Goal: Check status: Check status

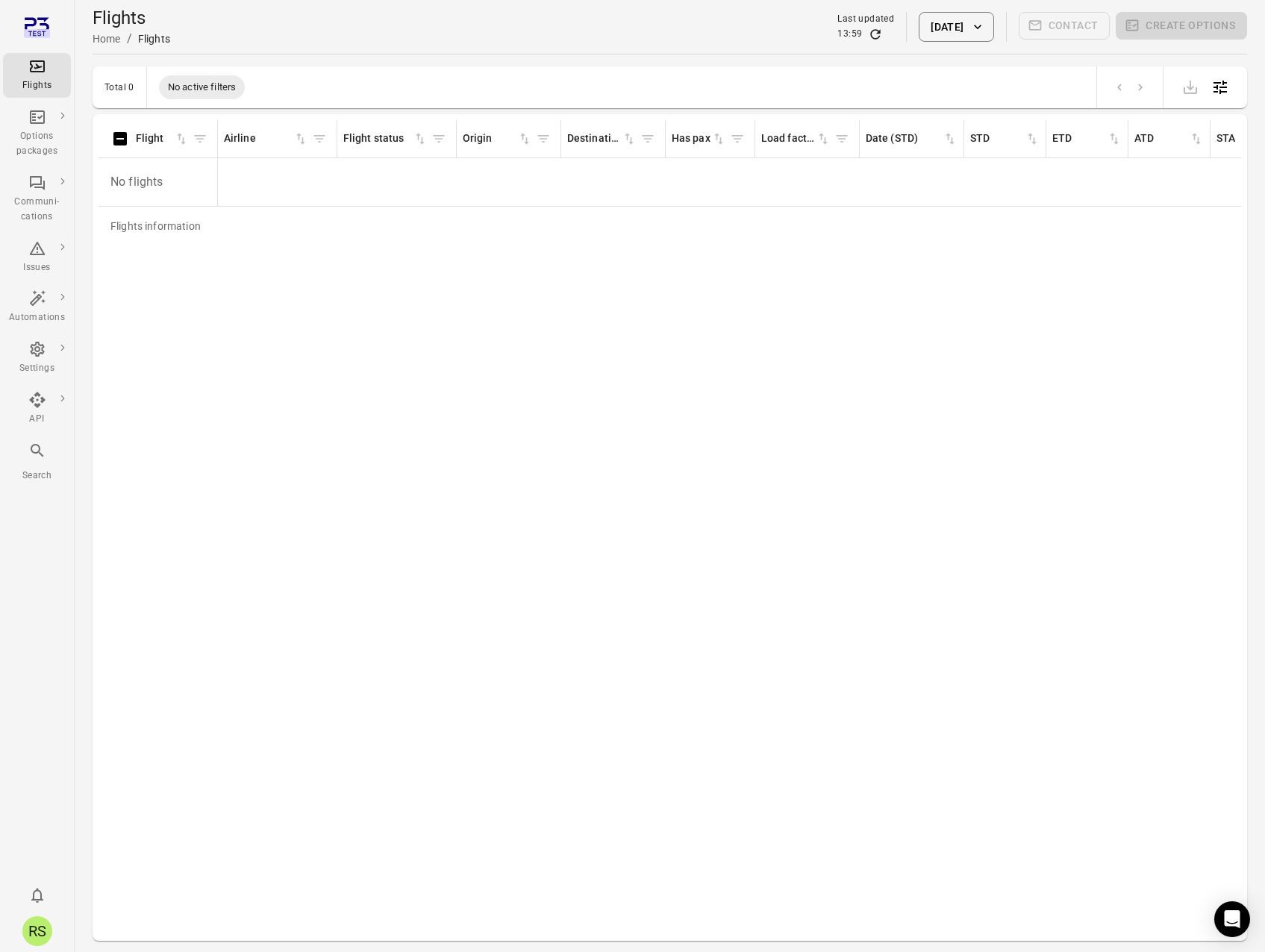
drag, startPoint x: 363, startPoint y: 53, endPoint x: 301, endPoint y: 61, distance: 62.5
click at [363, 53] on div "Flights Home / Flights Last updated 13:59 [DATE] Contact Create options" at bounding box center [669, 26] width 1154 height 54
click at [425, 24] on div "Flights Home / Flights Last updated 13:59 [DATE] Contact Create options" at bounding box center [669, 27] width 1154 height 42
click at [40, 30] on icon "Main navigation" at bounding box center [37, 33] width 26 height 9
click at [392, 38] on div "Flights Home / Flights Last updated 14:00 [DATE] Contact Create options" at bounding box center [669, 27] width 1154 height 42
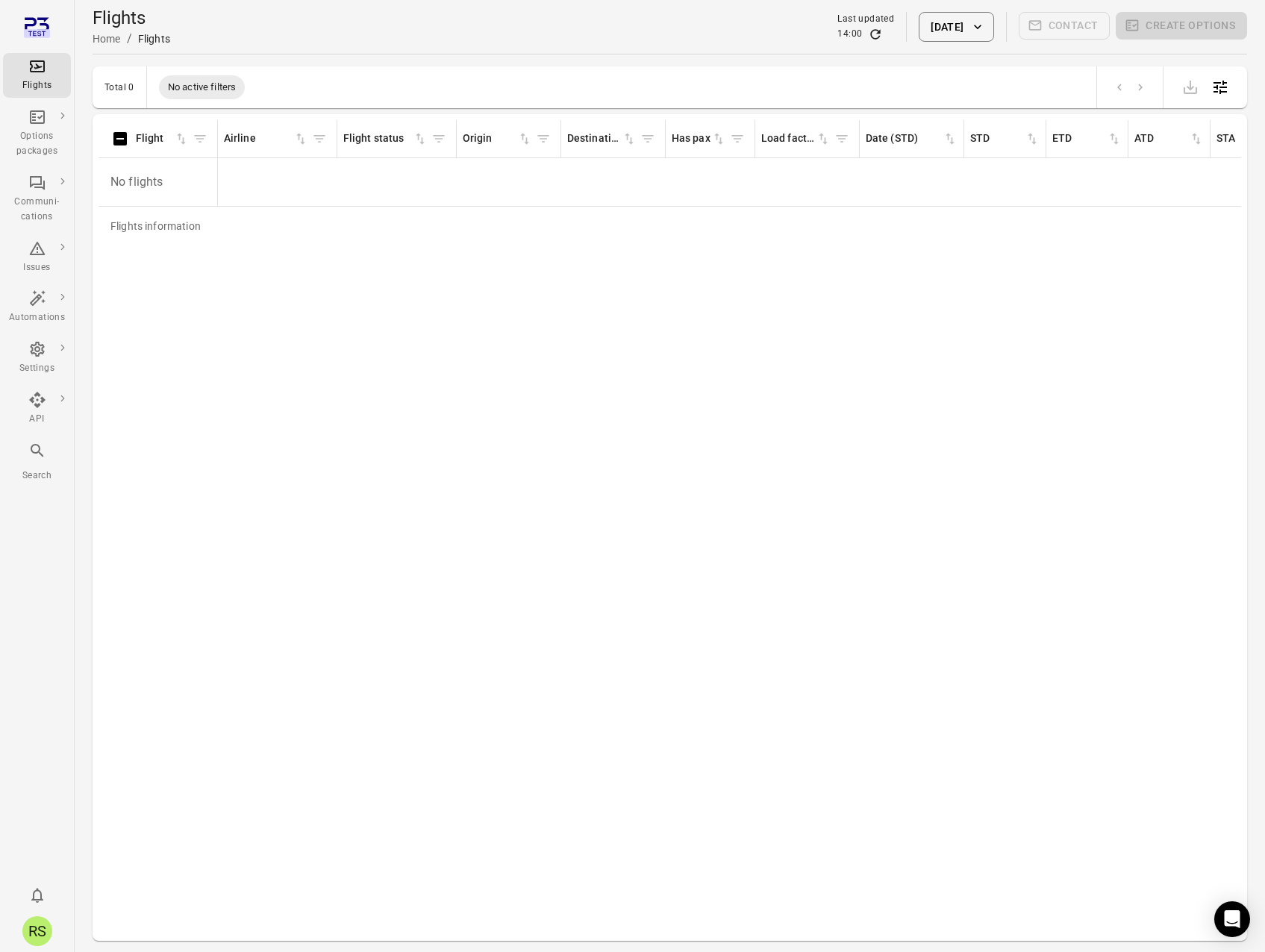
click at [966, 25] on button "[DATE]" at bounding box center [956, 26] width 75 height 30
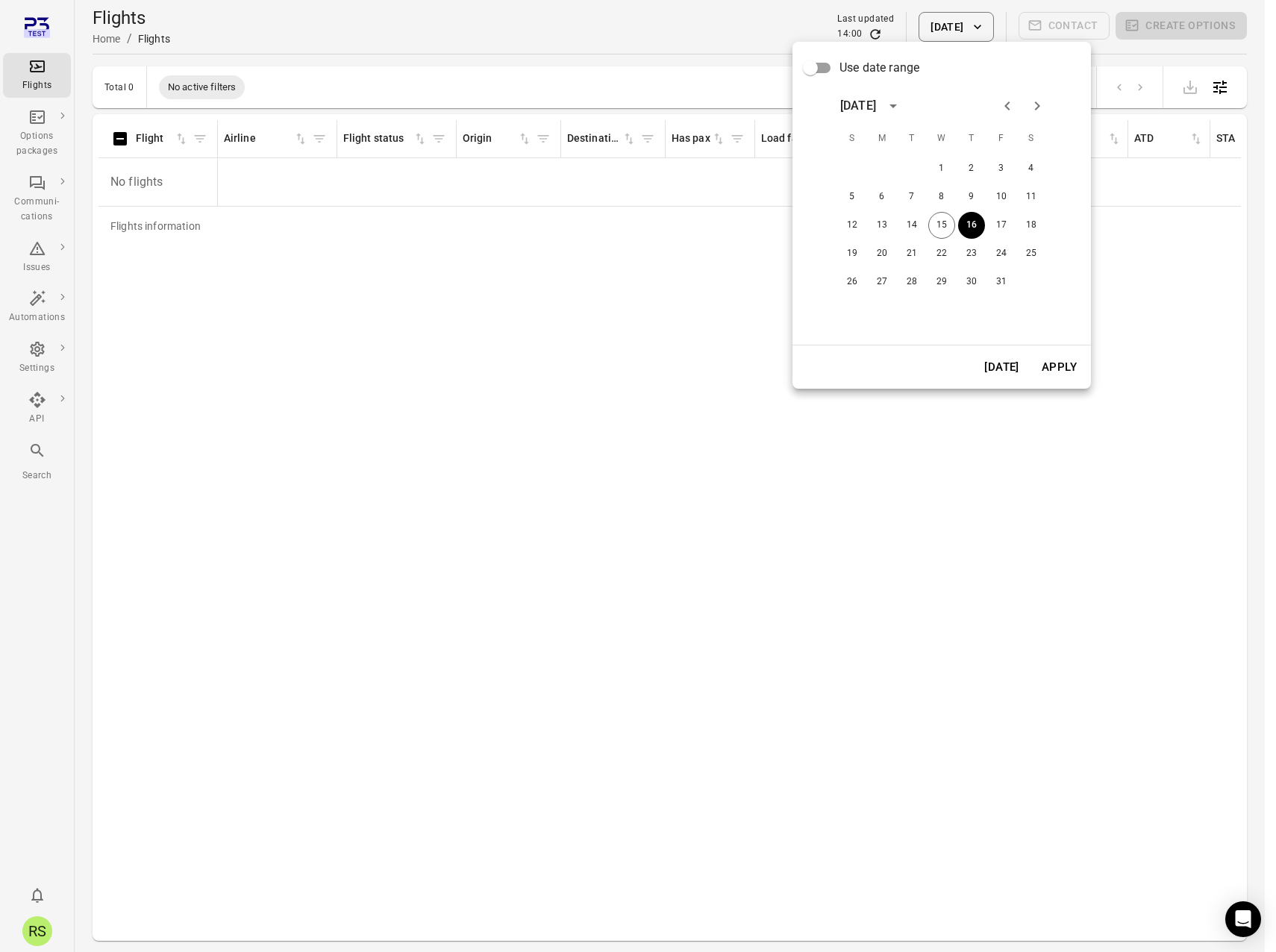
click at [1011, 106] on icon "Previous month" at bounding box center [1007, 106] width 18 height 18
click at [1039, 104] on icon "Next month" at bounding box center [1037, 106] width 18 height 18
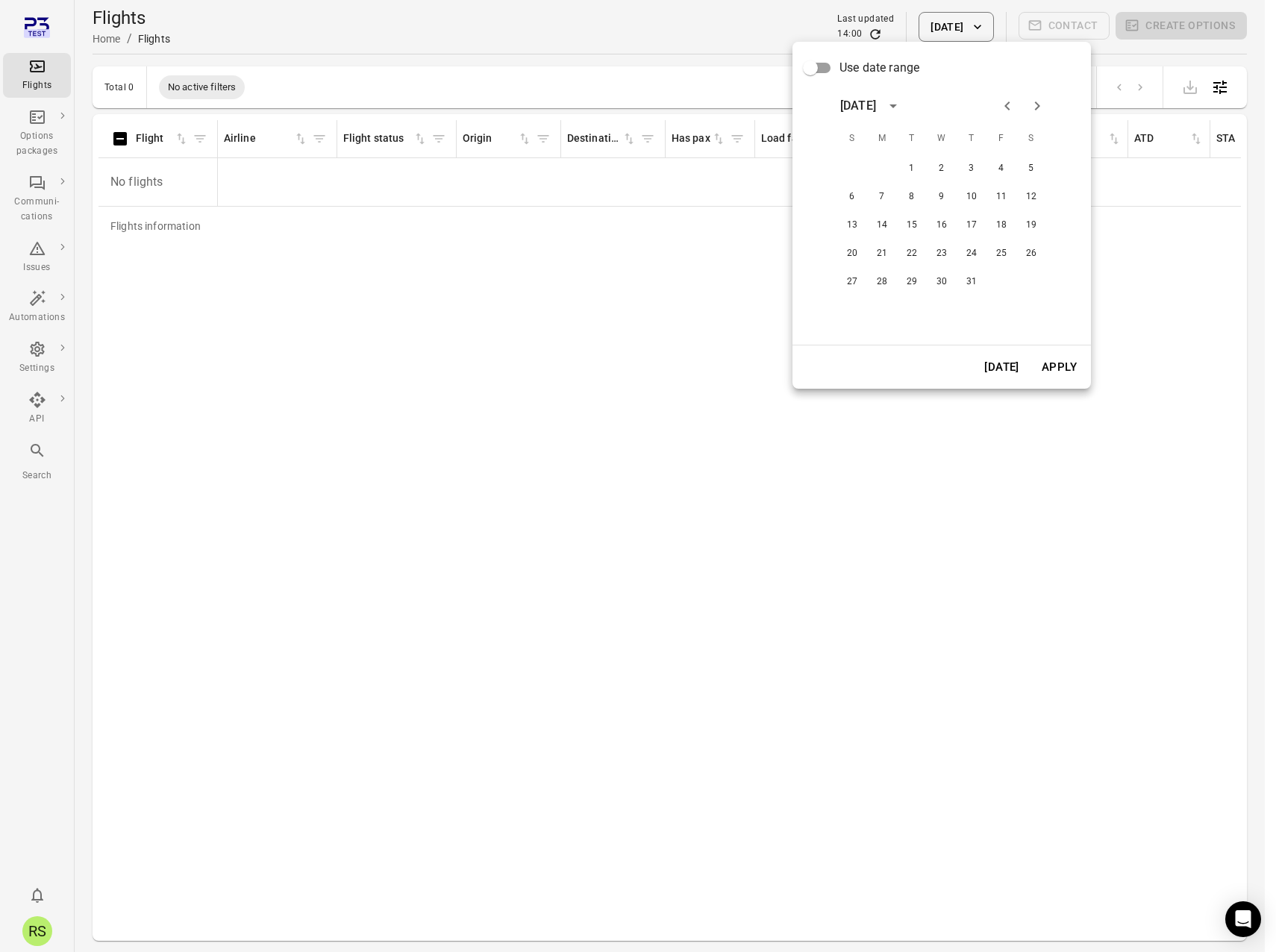
click at [1039, 104] on icon "Next month" at bounding box center [1037, 106] width 18 height 18
click at [877, 251] on button "22" at bounding box center [882, 254] width 27 height 27
click at [1066, 362] on button "Apply" at bounding box center [1060, 367] width 51 height 31
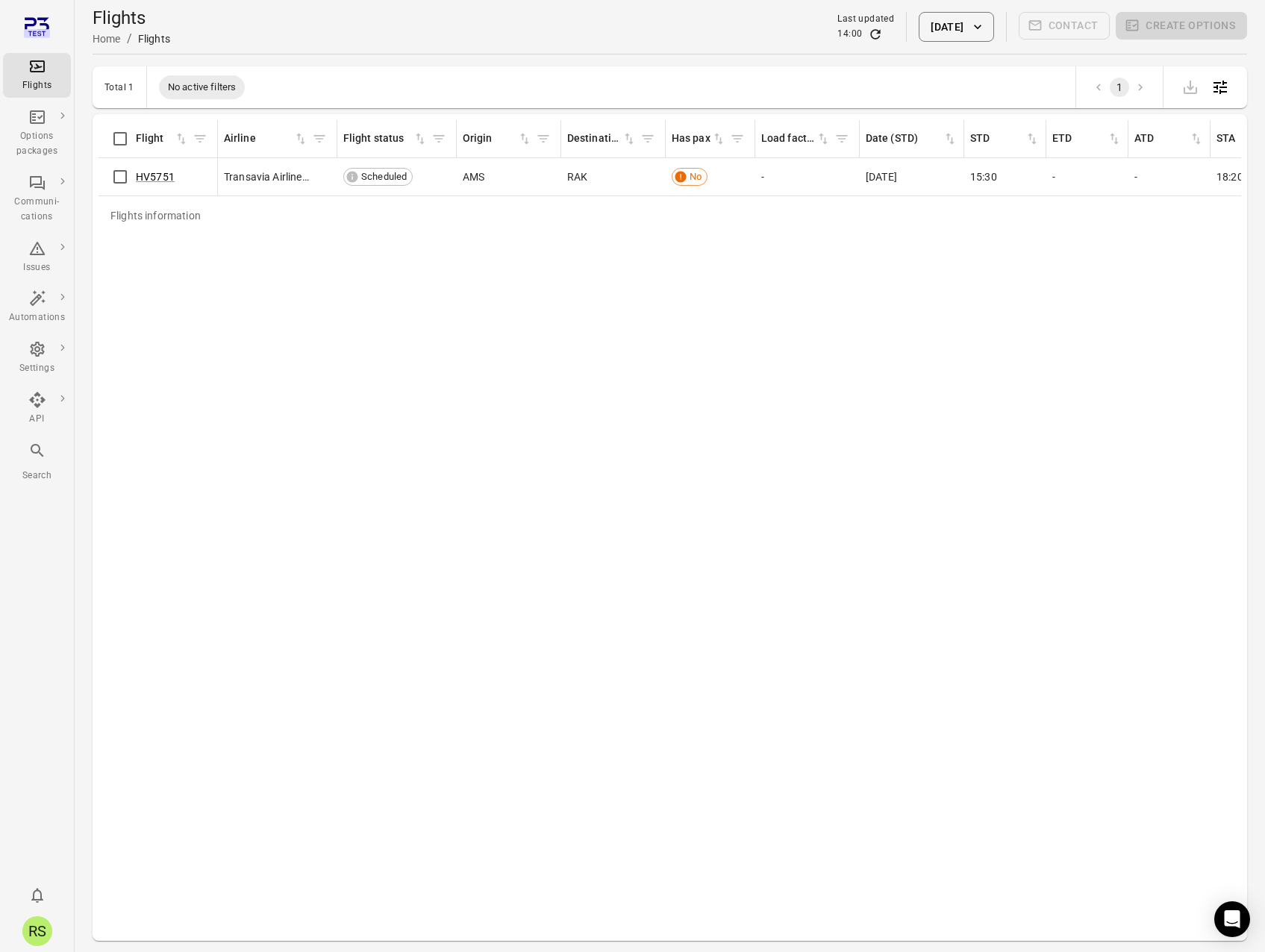
click at [985, 21] on icon "button" at bounding box center [977, 26] width 15 height 15
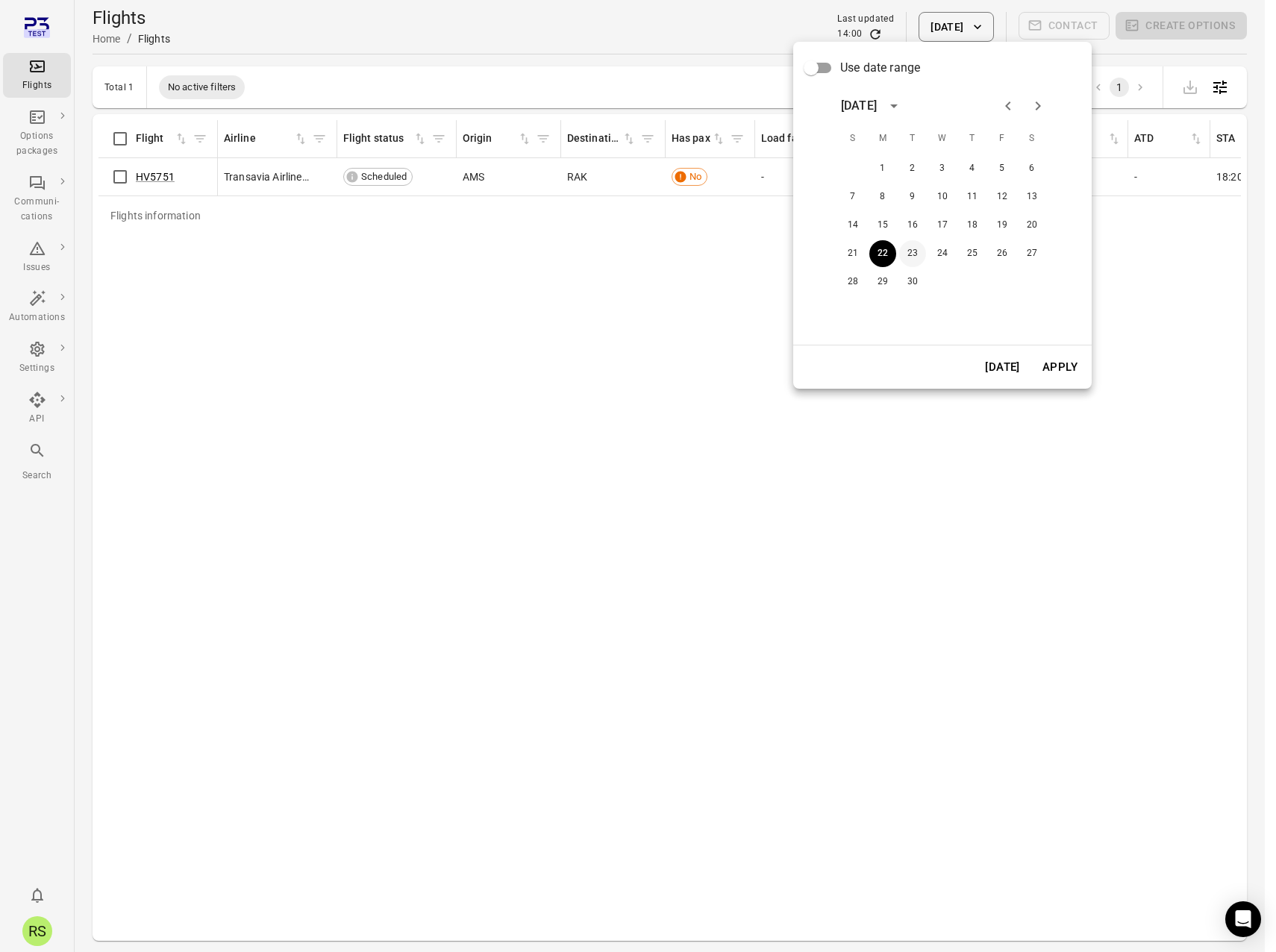
click at [912, 254] on button "23" at bounding box center [912, 254] width 27 height 27
click at [1063, 363] on button "Apply" at bounding box center [1060, 367] width 51 height 31
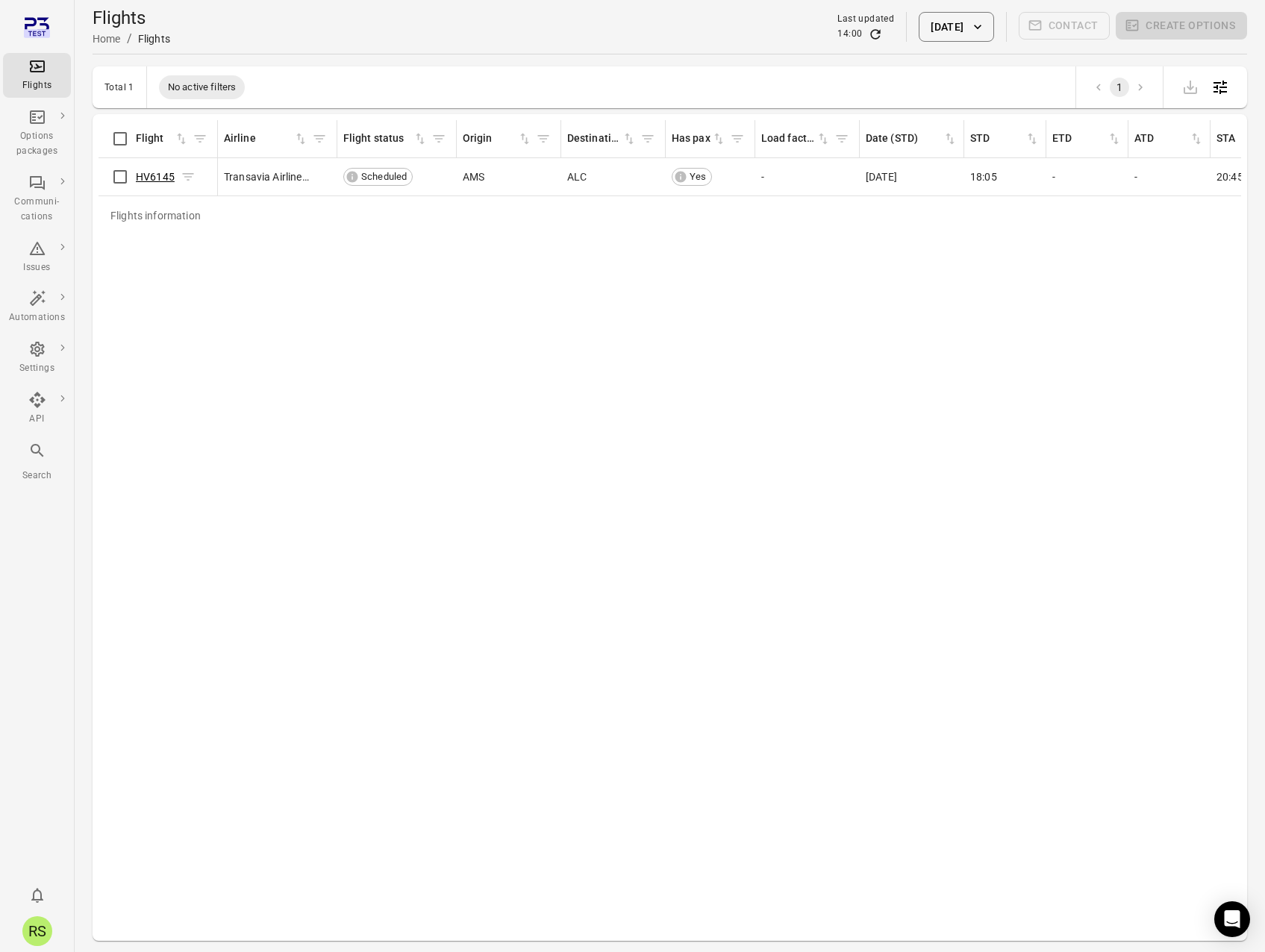
click at [164, 174] on link "HV6145" at bounding box center [155, 177] width 39 height 12
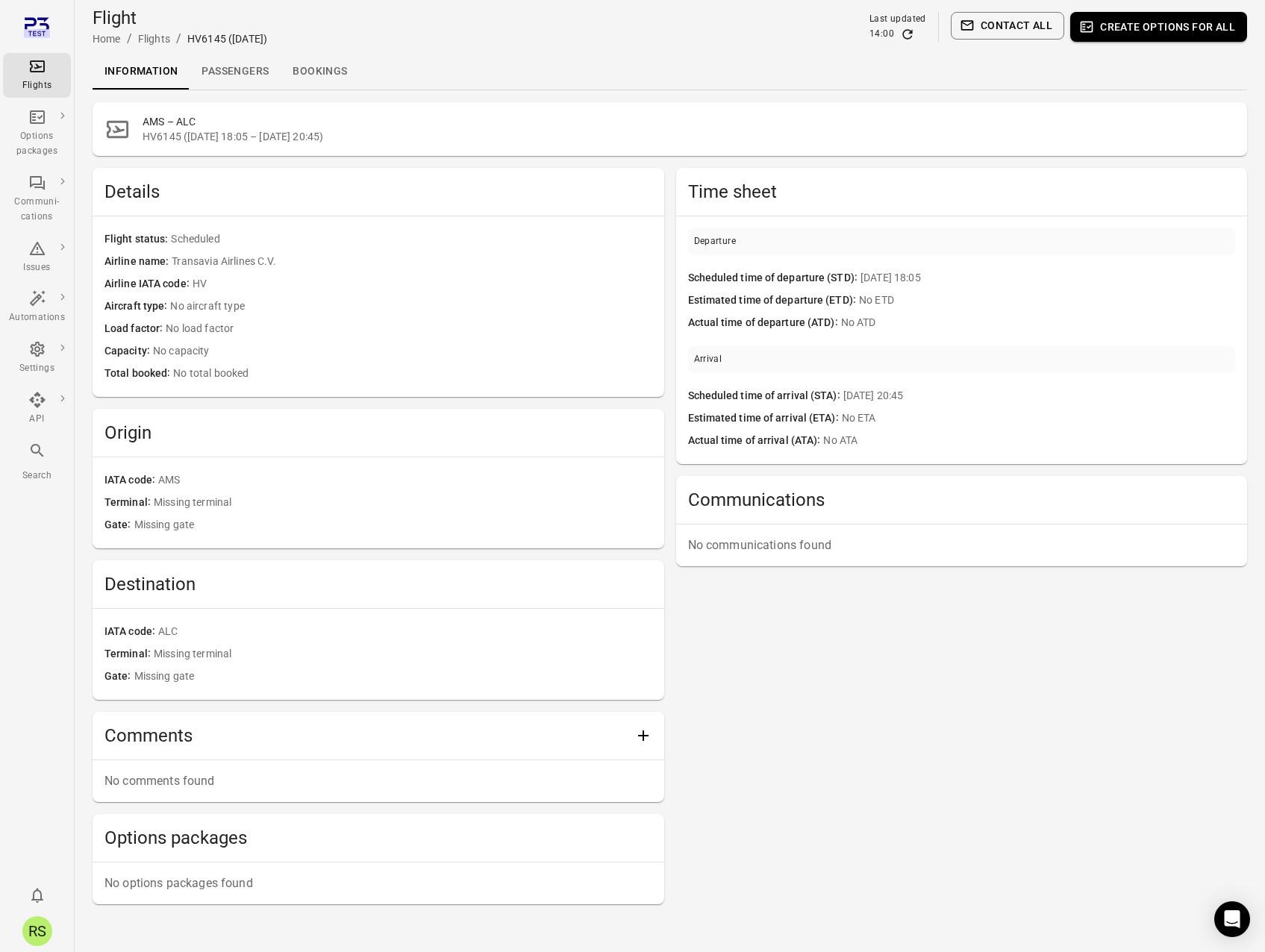
click at [259, 79] on link "Passengers" at bounding box center [235, 72] width 91 height 36
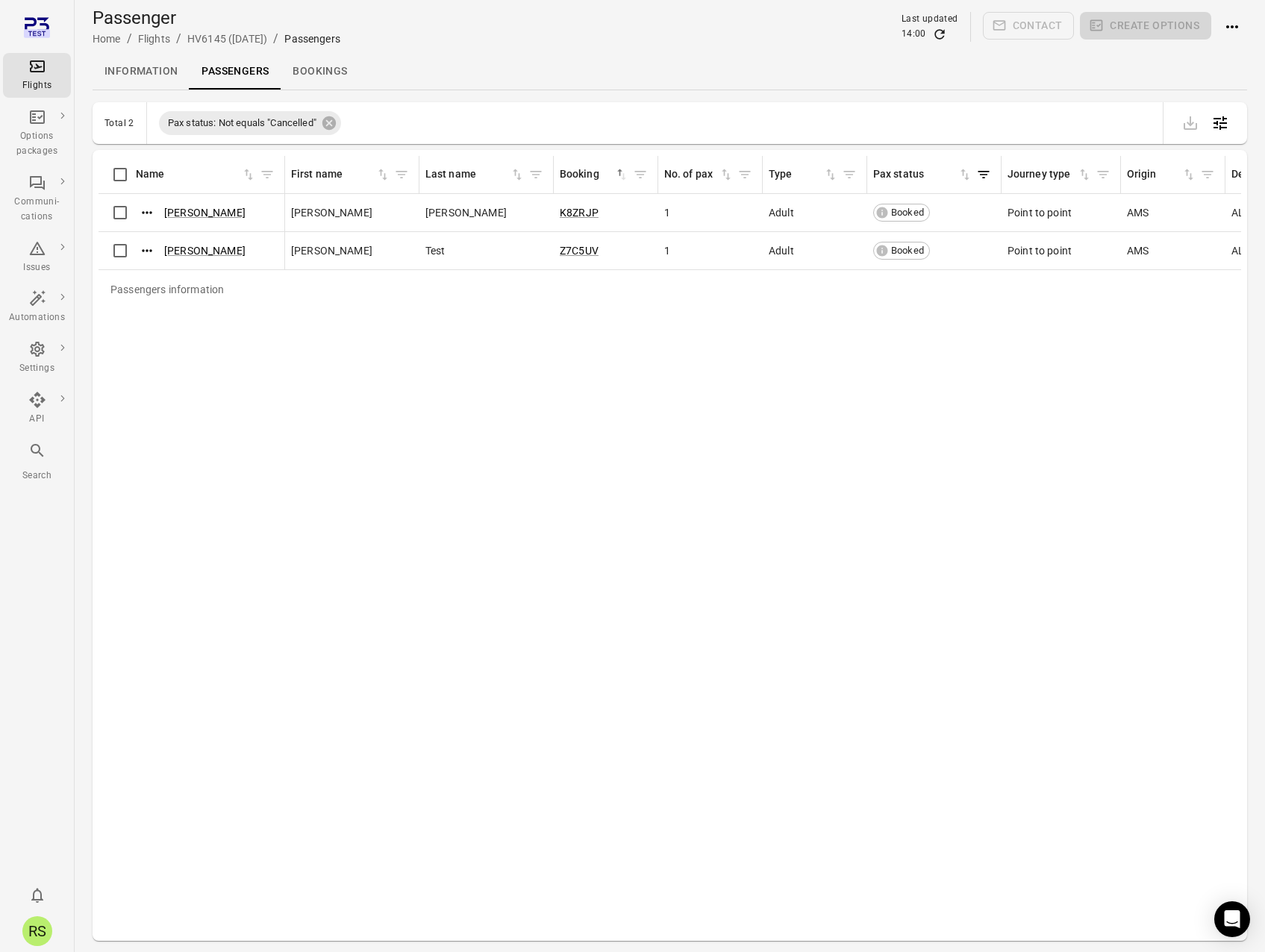
click at [143, 65] on link "Information" at bounding box center [141, 72] width 97 height 36
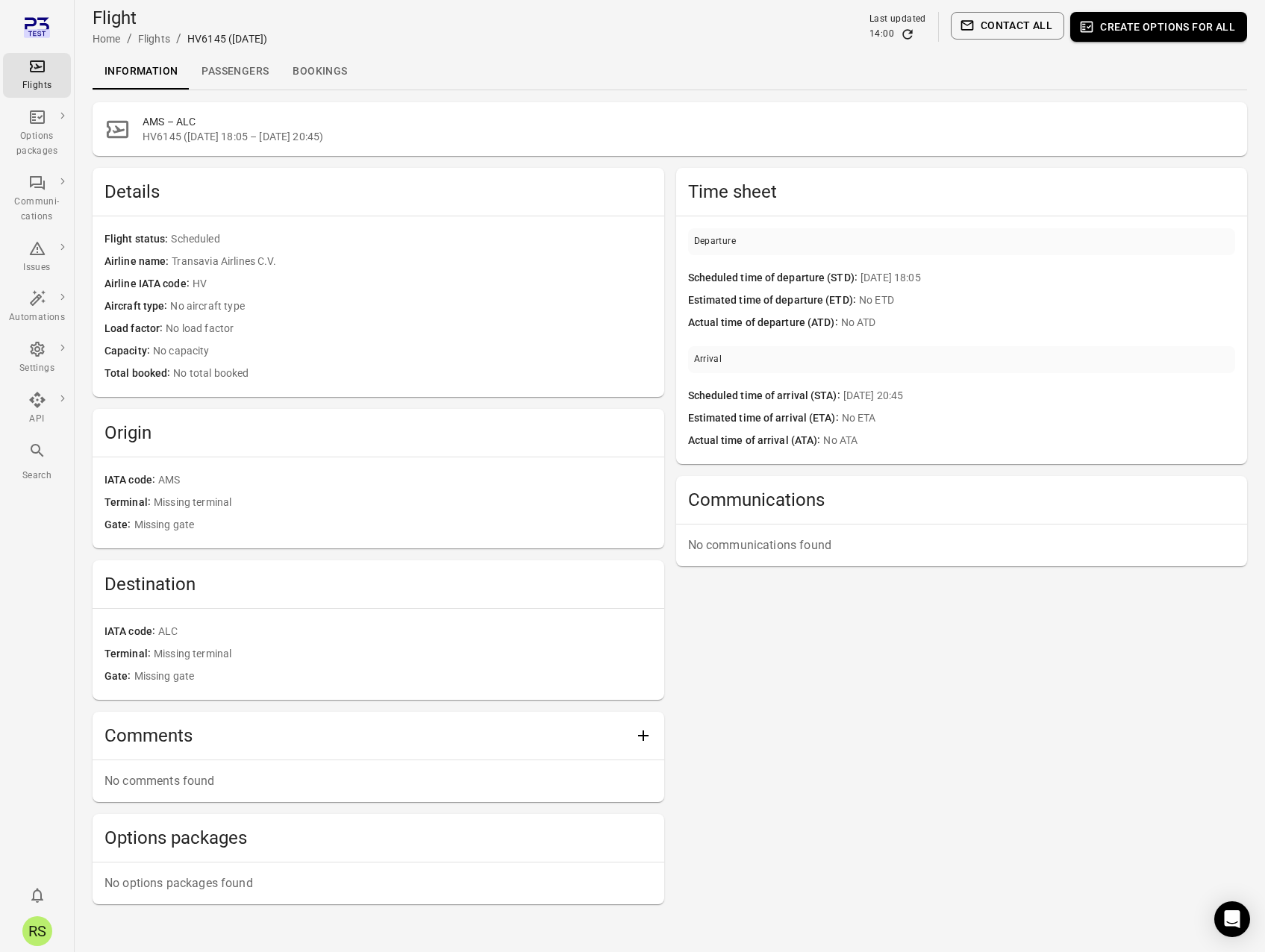
click at [46, 79] on div "Flights" at bounding box center [37, 86] width 56 height 15
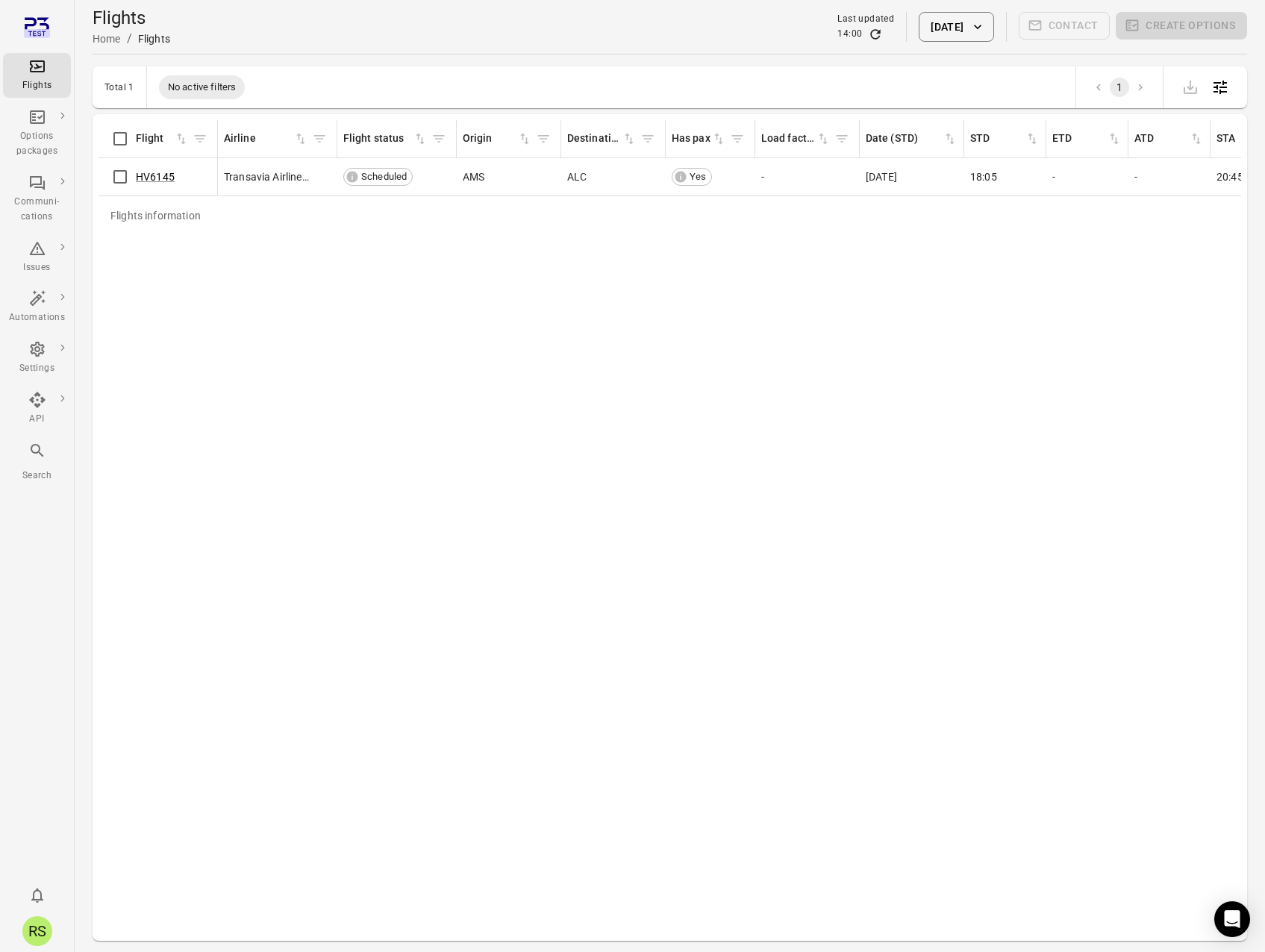
click at [931, 33] on button "[DATE]" at bounding box center [956, 26] width 75 height 30
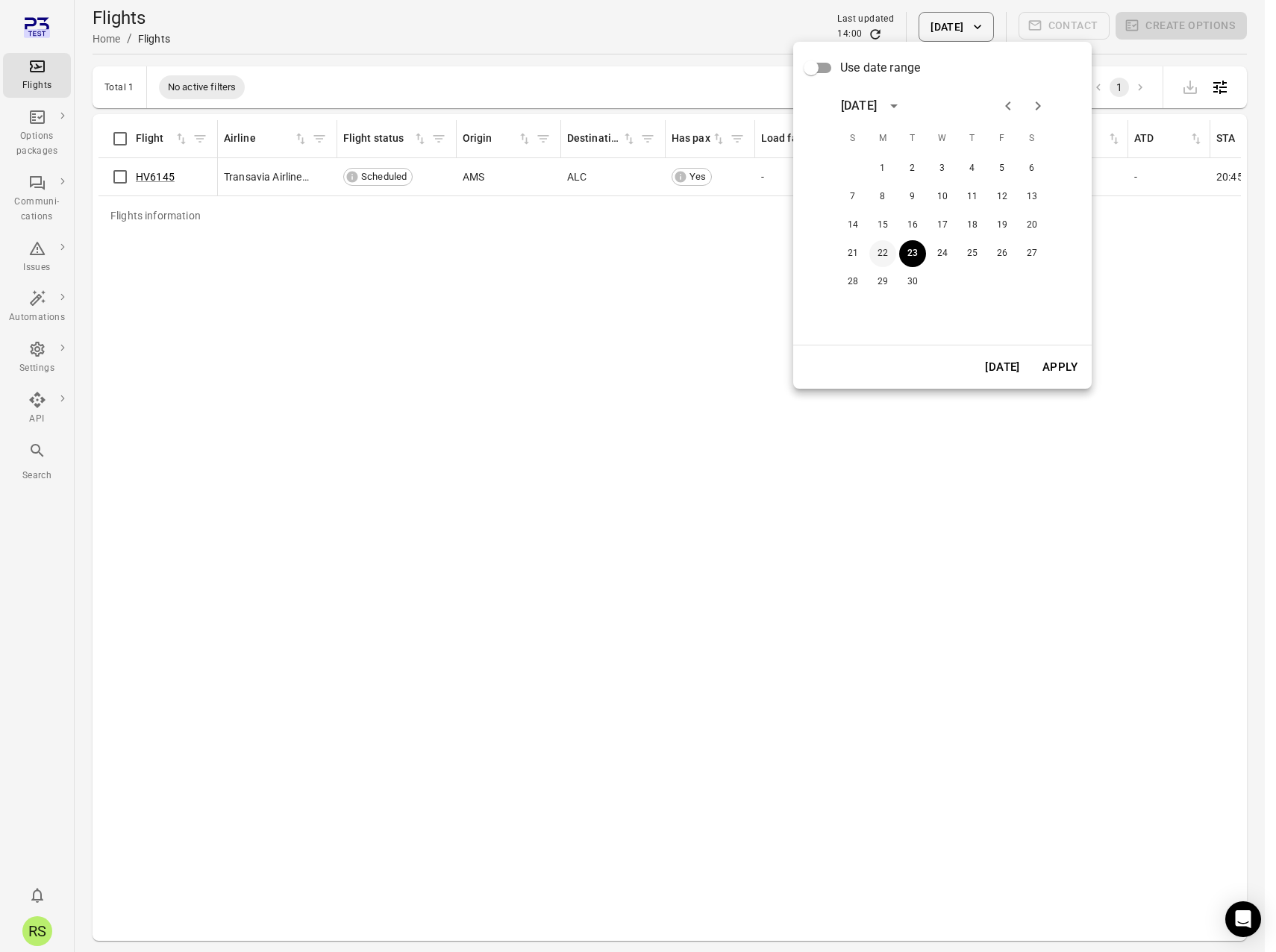
click at [895, 254] on button "22" at bounding box center [883, 254] width 27 height 27
click at [1056, 371] on button "Apply" at bounding box center [1060, 367] width 51 height 31
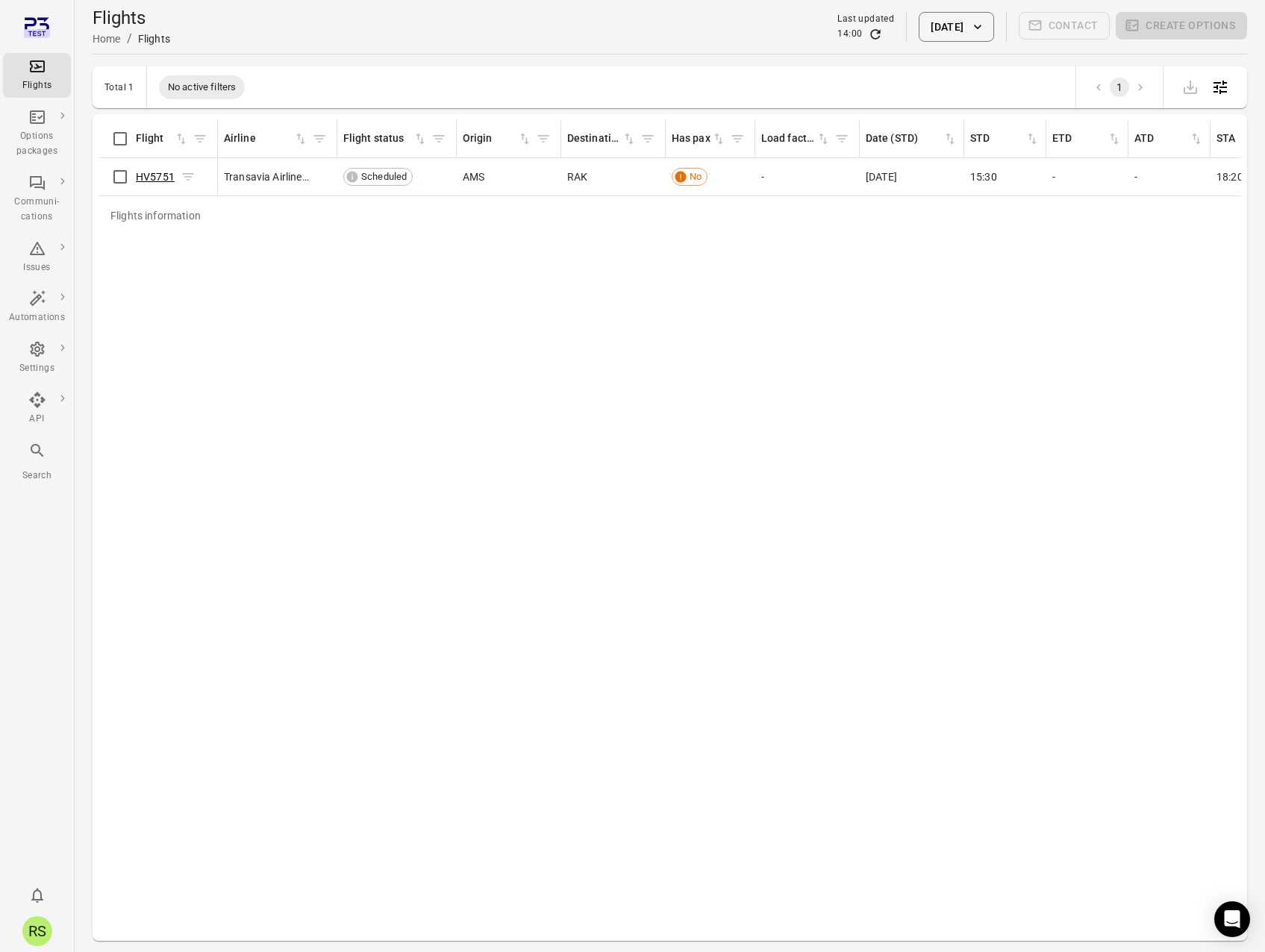
click at [163, 177] on link "HV5751" at bounding box center [155, 177] width 39 height 12
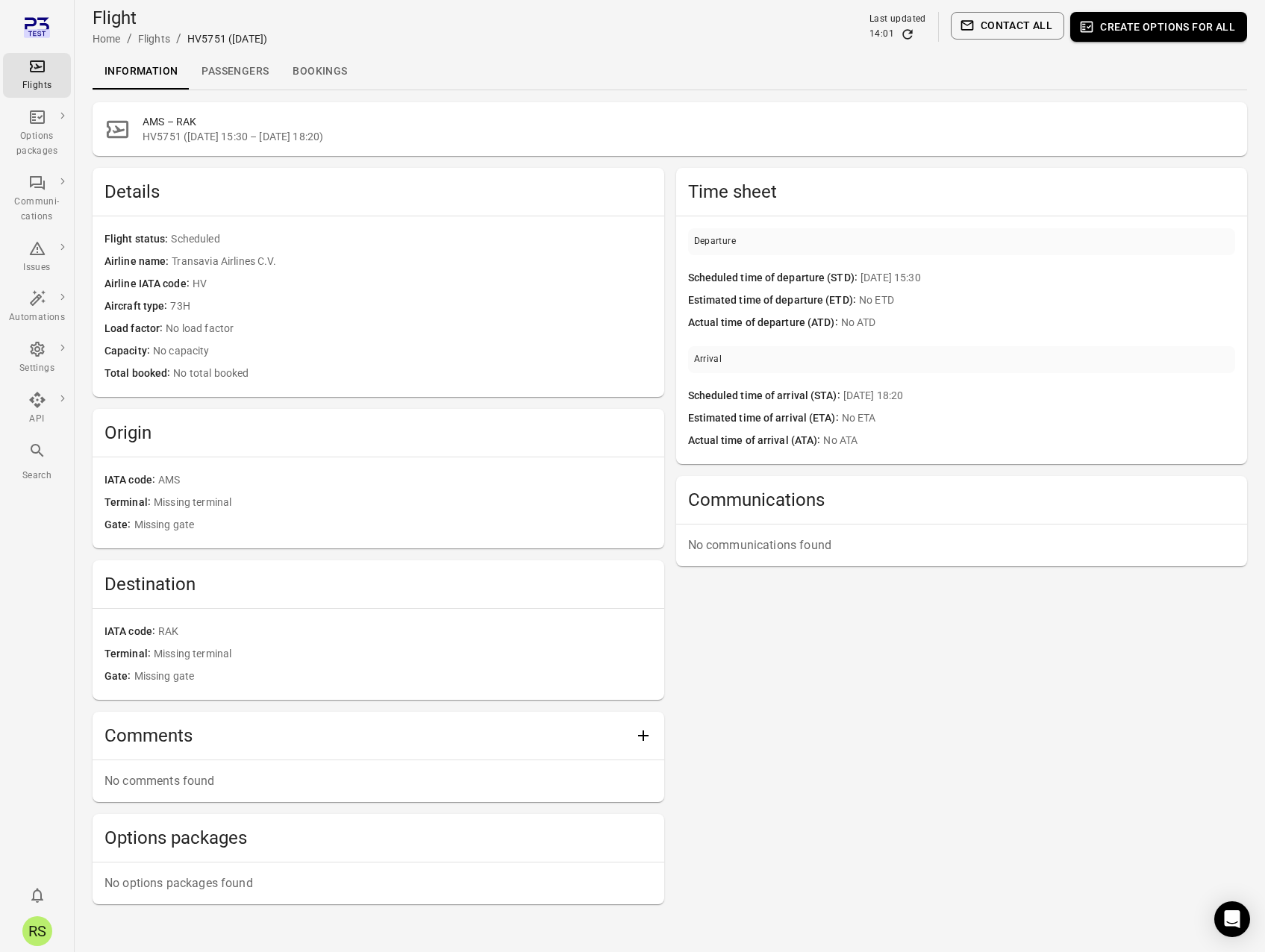
click at [207, 76] on link "Passengers" at bounding box center [235, 72] width 91 height 36
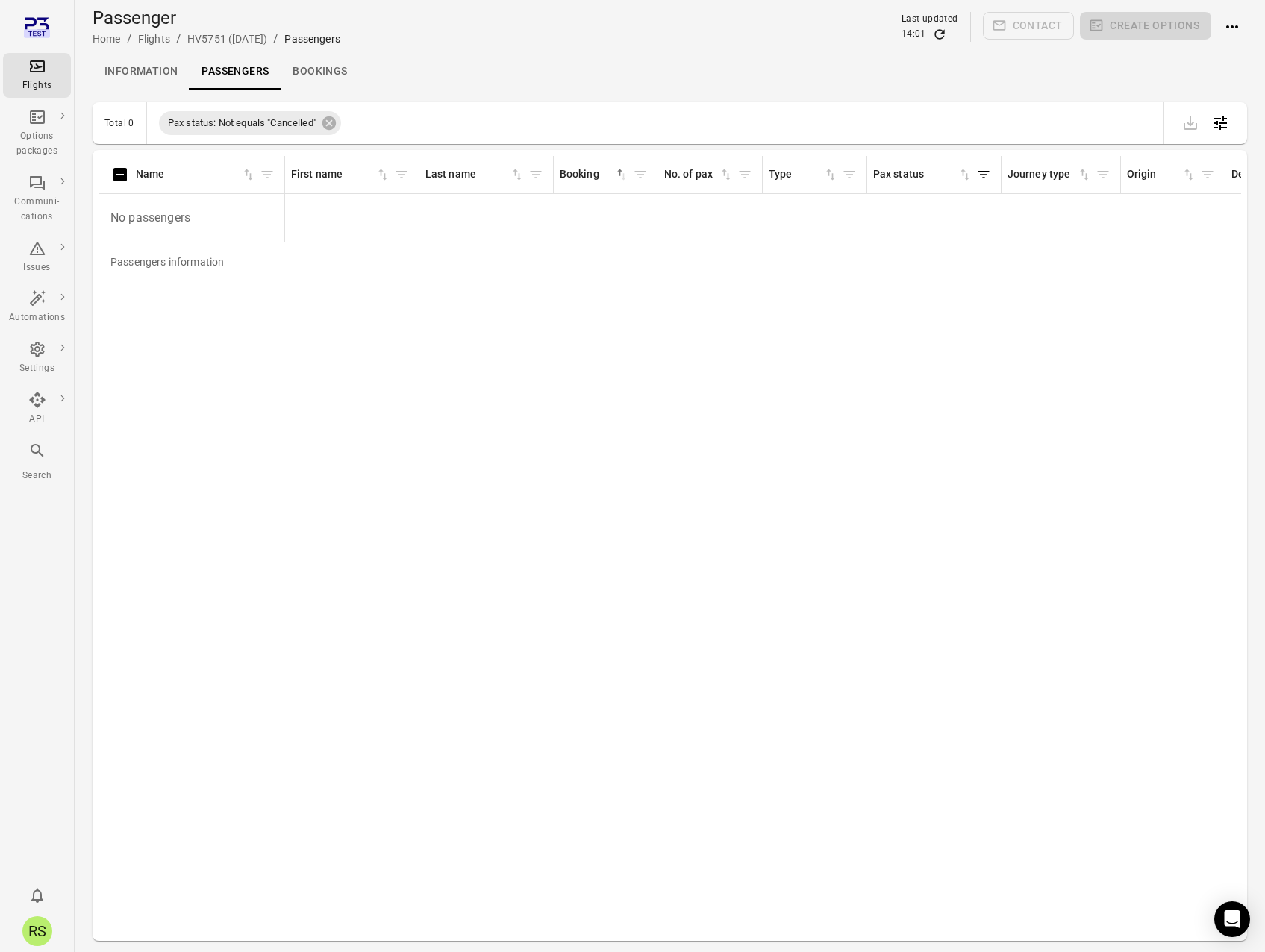
click at [135, 79] on link "Information" at bounding box center [141, 72] width 97 height 36
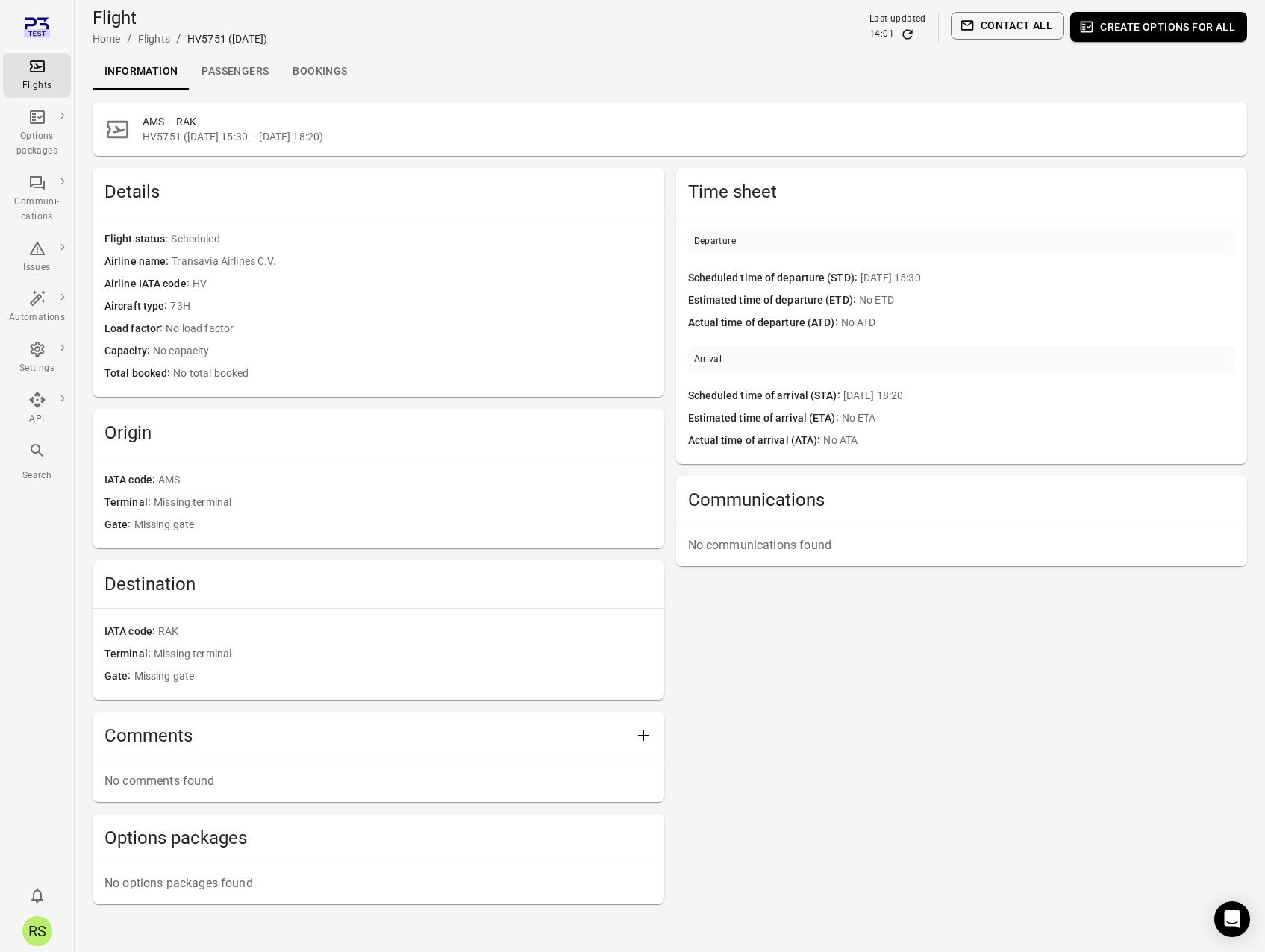
click at [44, 30] on icon "Main navigation" at bounding box center [37, 33] width 26 height 9
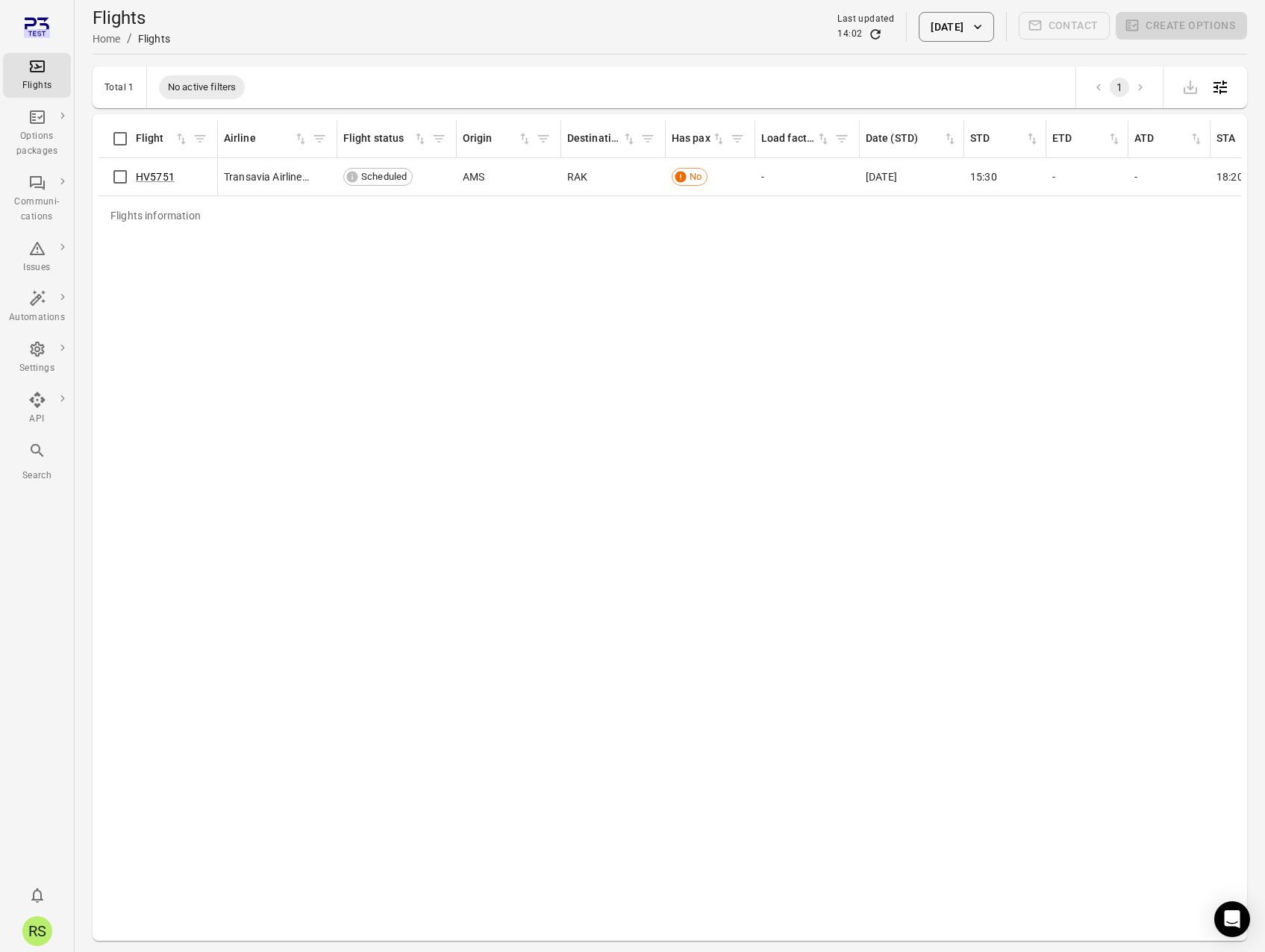
click at [985, 26] on icon "button" at bounding box center [977, 26] width 15 height 15
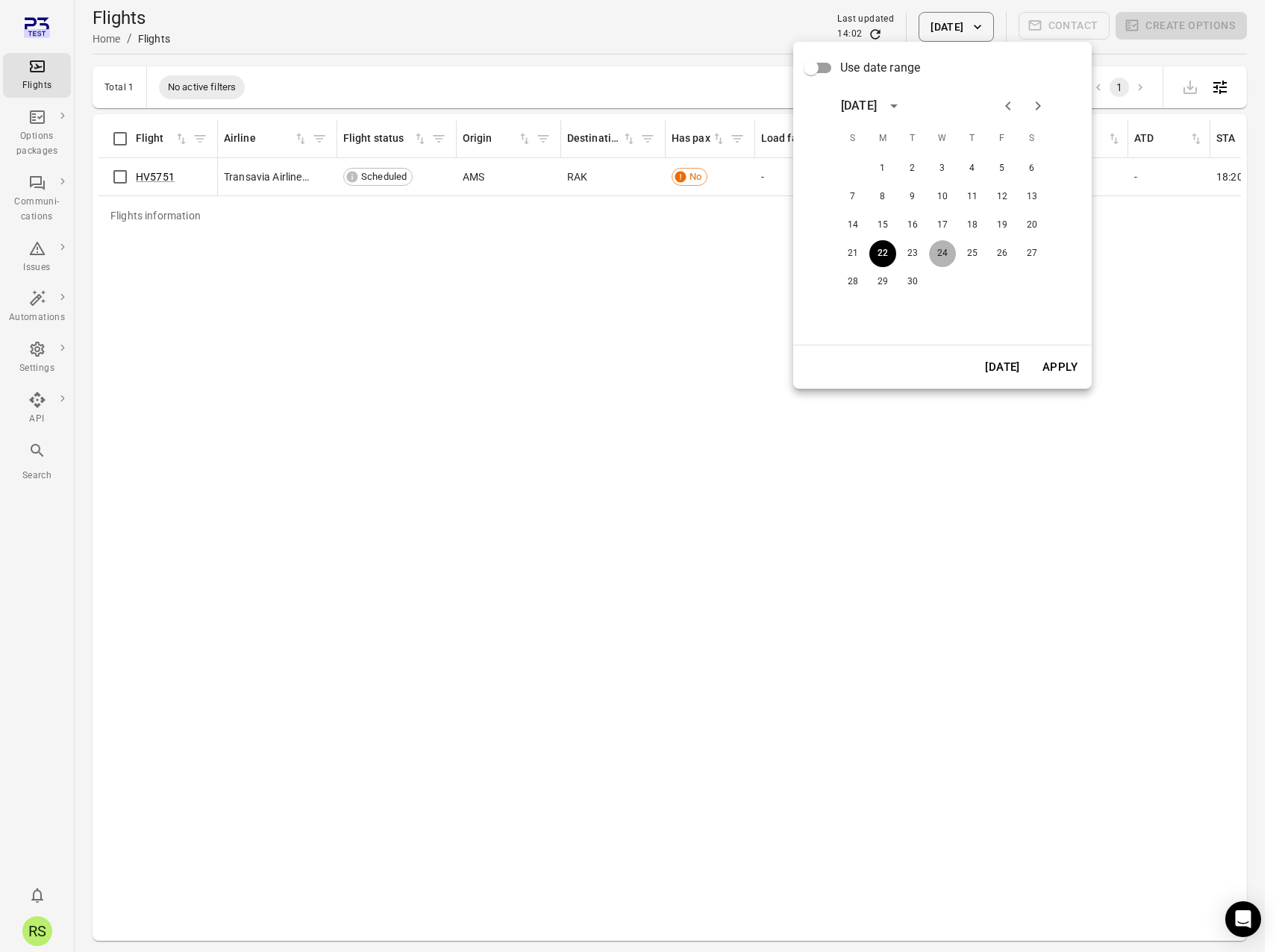
click at [940, 251] on button "24" at bounding box center [943, 254] width 27 height 27
click at [1050, 369] on button "Apply" at bounding box center [1060, 367] width 51 height 31
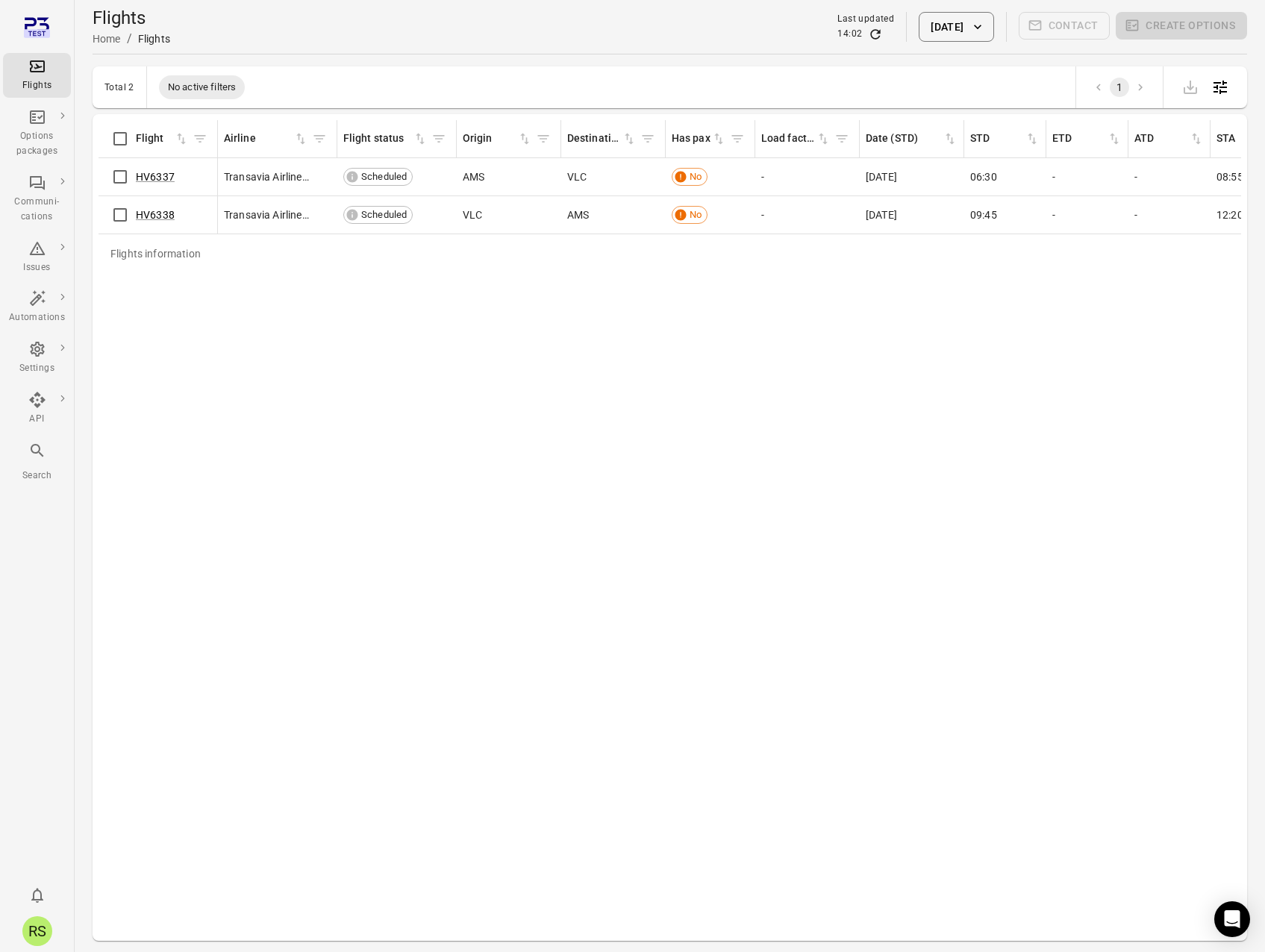
click at [550, 15] on div "Flights Home / Flights Last updated 14:02 [DATE] Contact Create options" at bounding box center [669, 27] width 1154 height 42
click at [545, 389] on div "Flights information Flight Airline Flight status Origin Destination Has pax Loa…" at bounding box center [670, 527] width 1143 height 815
click at [662, 423] on div "Flights information Flight Airline Flight status Origin Destination Has pax Loa…" at bounding box center [670, 527] width 1143 height 815
click at [965, 30] on button "[DATE]" at bounding box center [956, 26] width 75 height 30
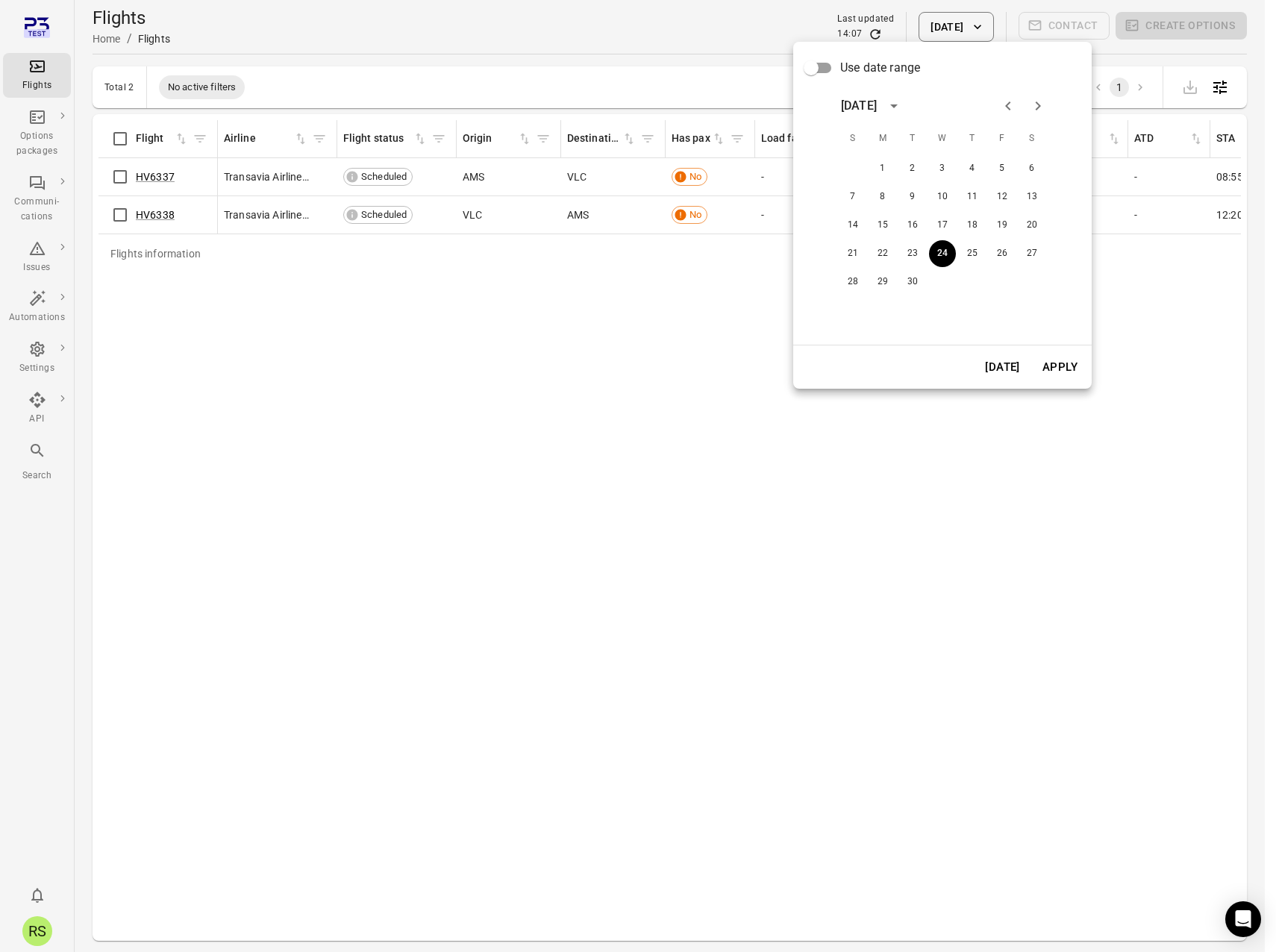
click at [1041, 105] on icon "Next month" at bounding box center [1038, 106] width 18 height 18
click at [981, 222] on button "16" at bounding box center [972, 225] width 27 height 27
click at [1068, 371] on button "Apply" at bounding box center [1060, 367] width 51 height 31
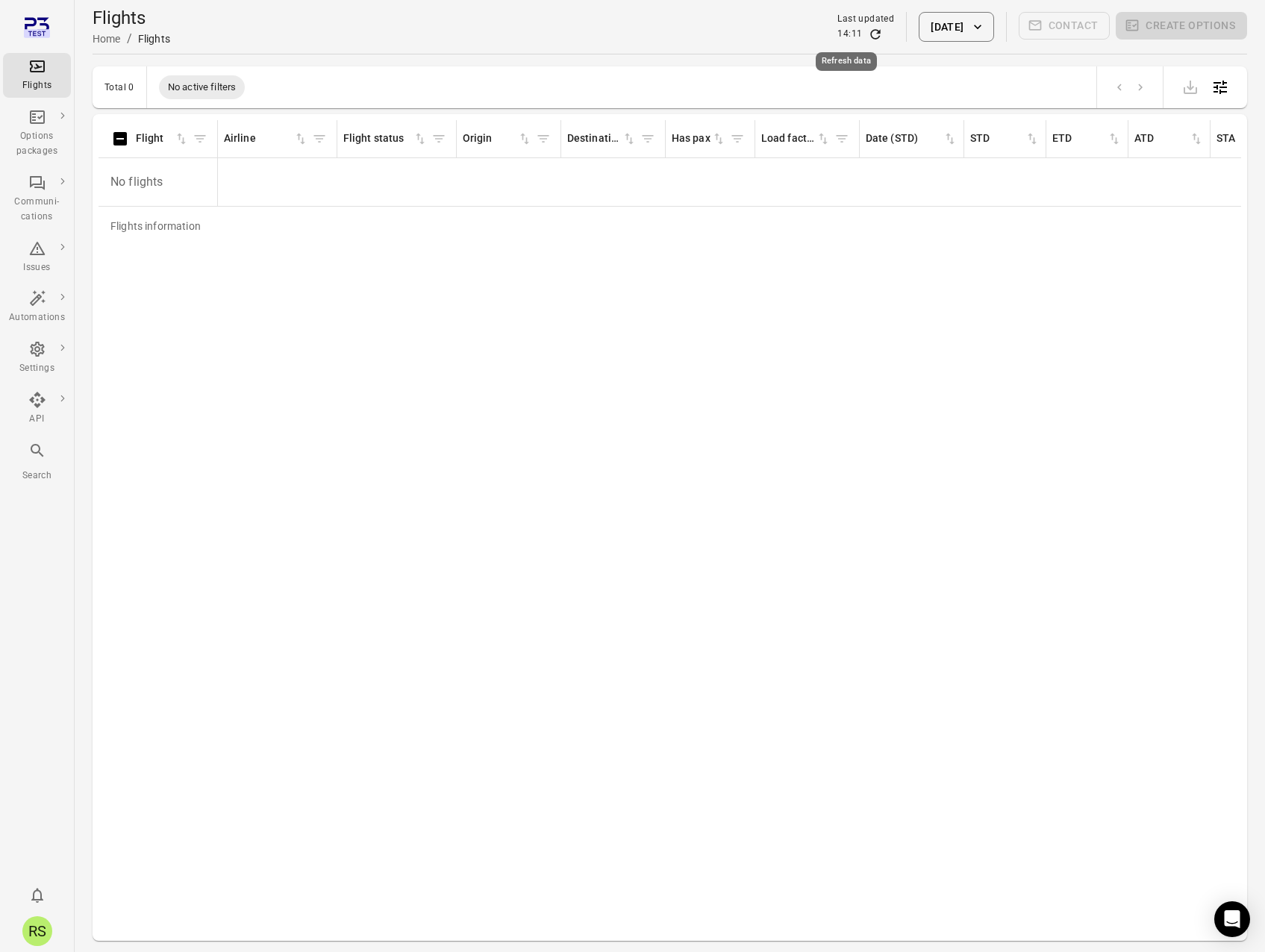
click at [868, 32] on icon "Refresh data" at bounding box center [875, 34] width 15 height 15
drag, startPoint x: 578, startPoint y: 341, endPoint x: 837, endPoint y: 188, distance: 300.8
click at [578, 341] on div "Flights information Flight Airline Flight status Origin Destination Has pax Loa…" at bounding box center [670, 527] width 1143 height 815
click at [868, 28] on icon "Refresh data" at bounding box center [875, 34] width 15 height 15
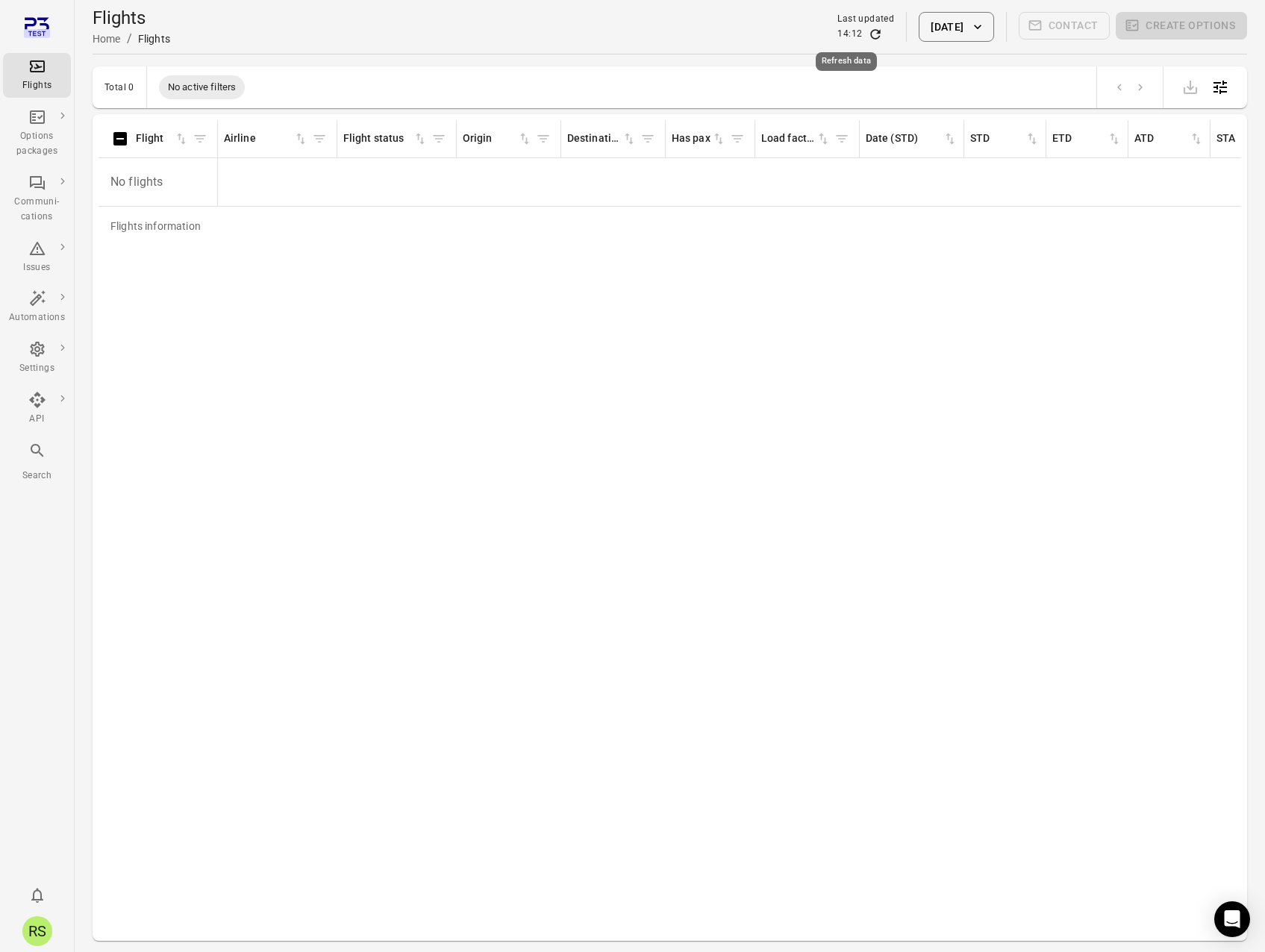
click at [871, 37] on icon "Refresh data" at bounding box center [876, 33] width 9 height 9
click at [871, 37] on icon "Refresh data" at bounding box center [876, 33] width 9 height 9
click at [652, 411] on div "Flights information Flight Airline Flight status Origin Destination Has pax Loa…" at bounding box center [670, 527] width 1143 height 815
click at [777, 436] on div "Flights information Flight Airline Flight status Origin Destination Has pax Loa…" at bounding box center [670, 527] width 1143 height 815
click at [42, 79] on div "Flights" at bounding box center [37, 86] width 56 height 15
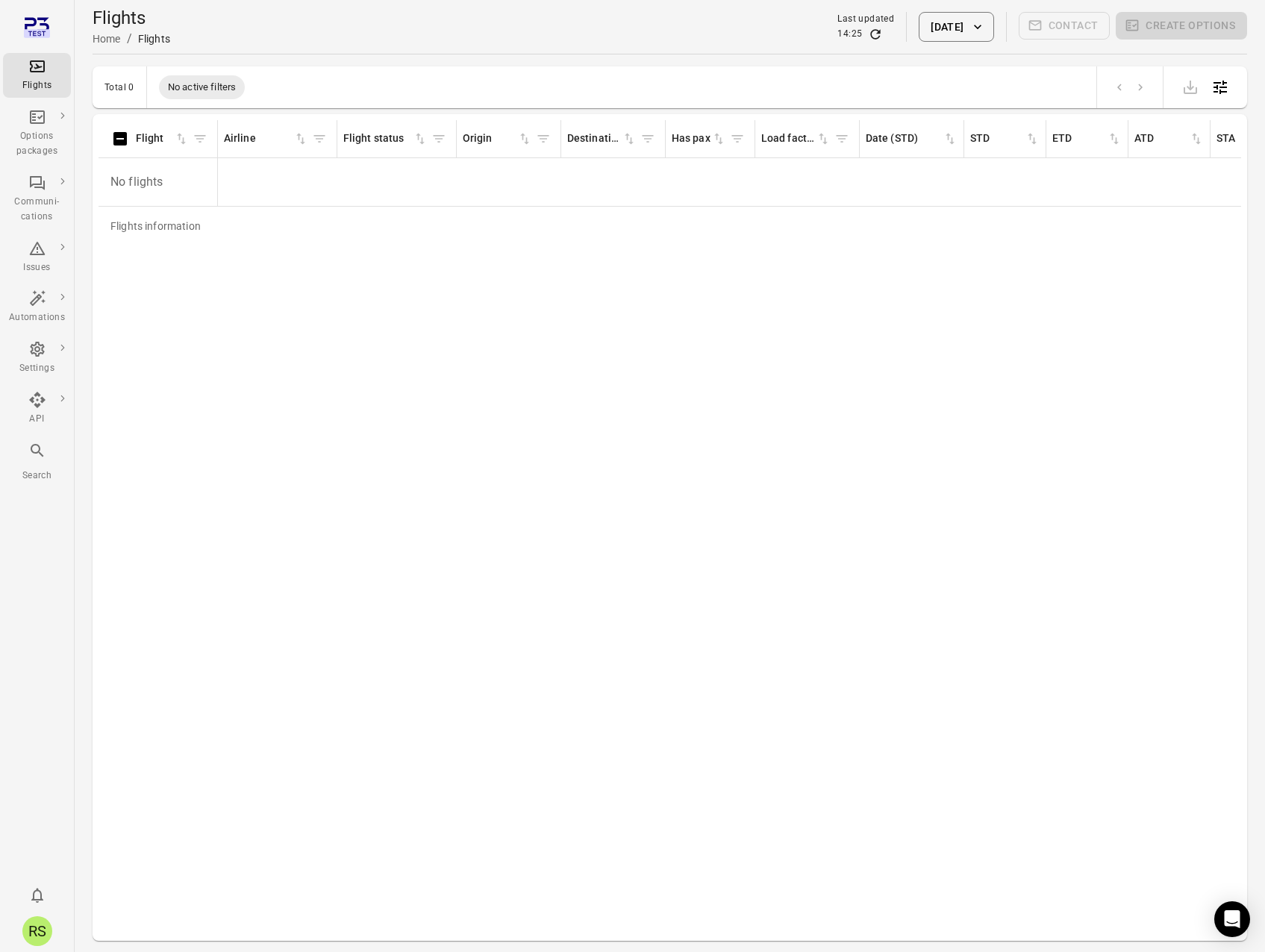
click at [985, 30] on icon "button" at bounding box center [977, 26] width 15 height 15
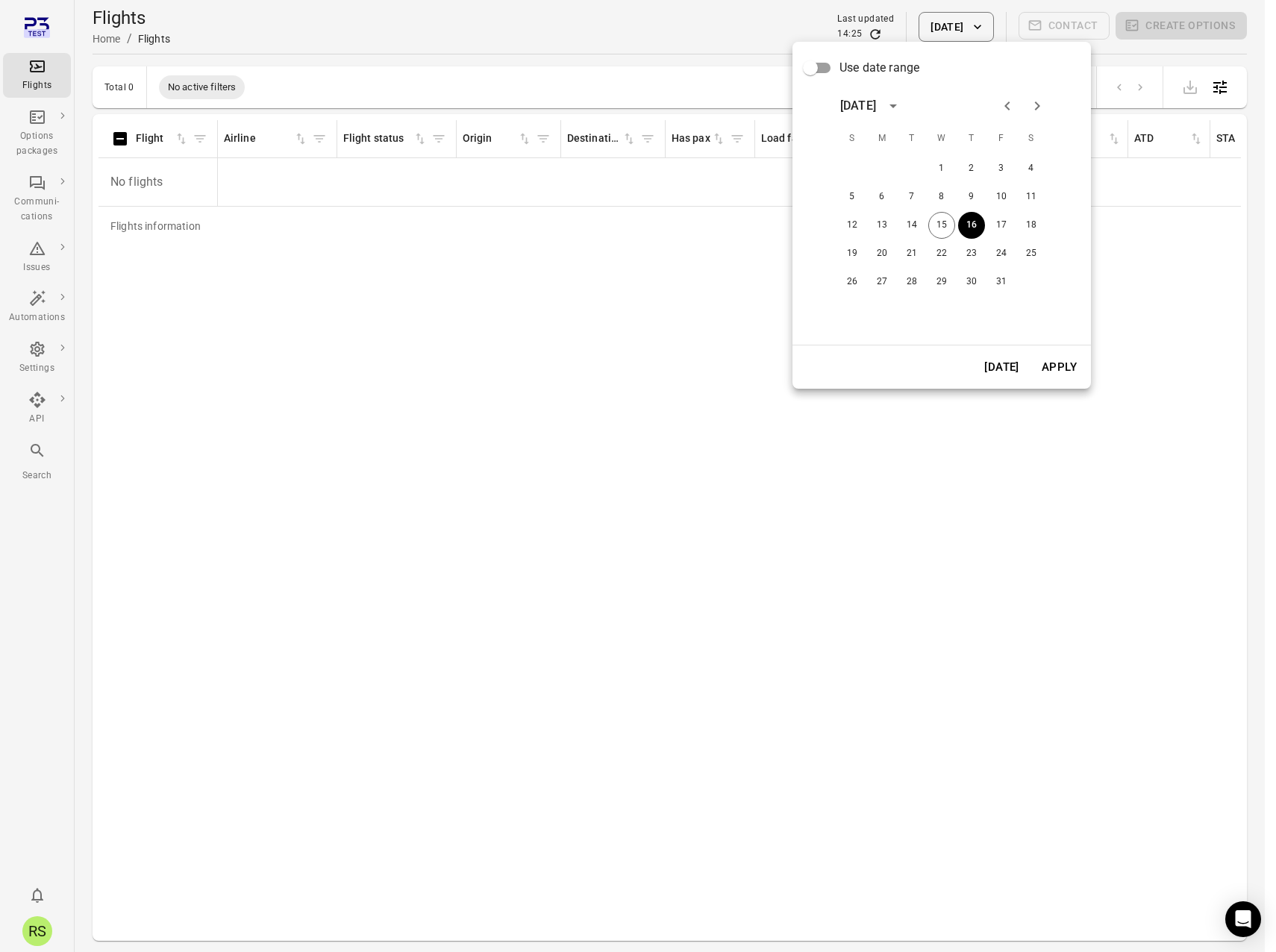
click at [714, 25] on div at bounding box center [638, 476] width 1276 height 952
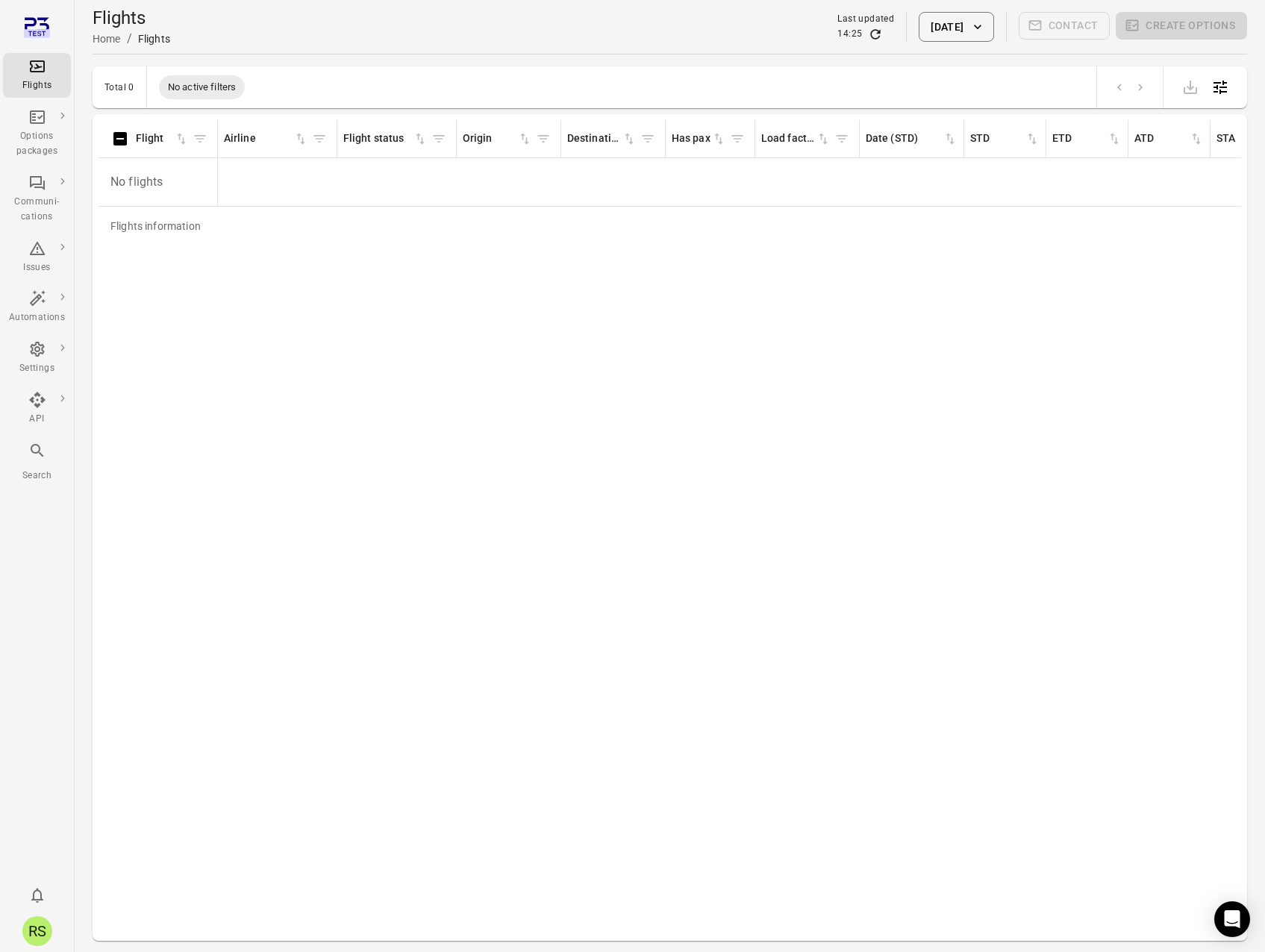
click at [868, 35] on icon "Refresh data" at bounding box center [875, 34] width 15 height 15
click at [868, 31] on icon "Refresh data" at bounding box center [875, 34] width 15 height 15
